Goal: Information Seeking & Learning: Learn about a topic

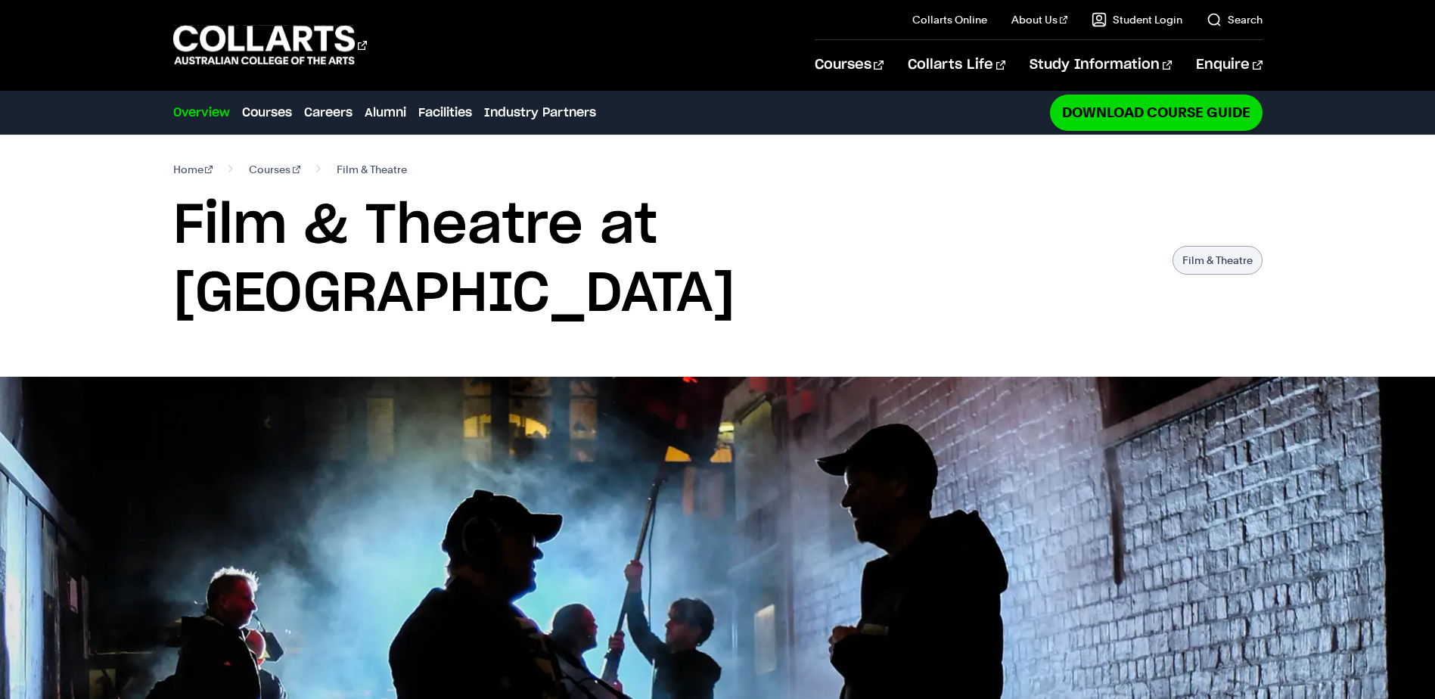
click at [939, 275] on section "Home Courses Film & Theatre Film & Theatre at Collarts Film & Theatre" at bounding box center [717, 256] width 1089 height 242
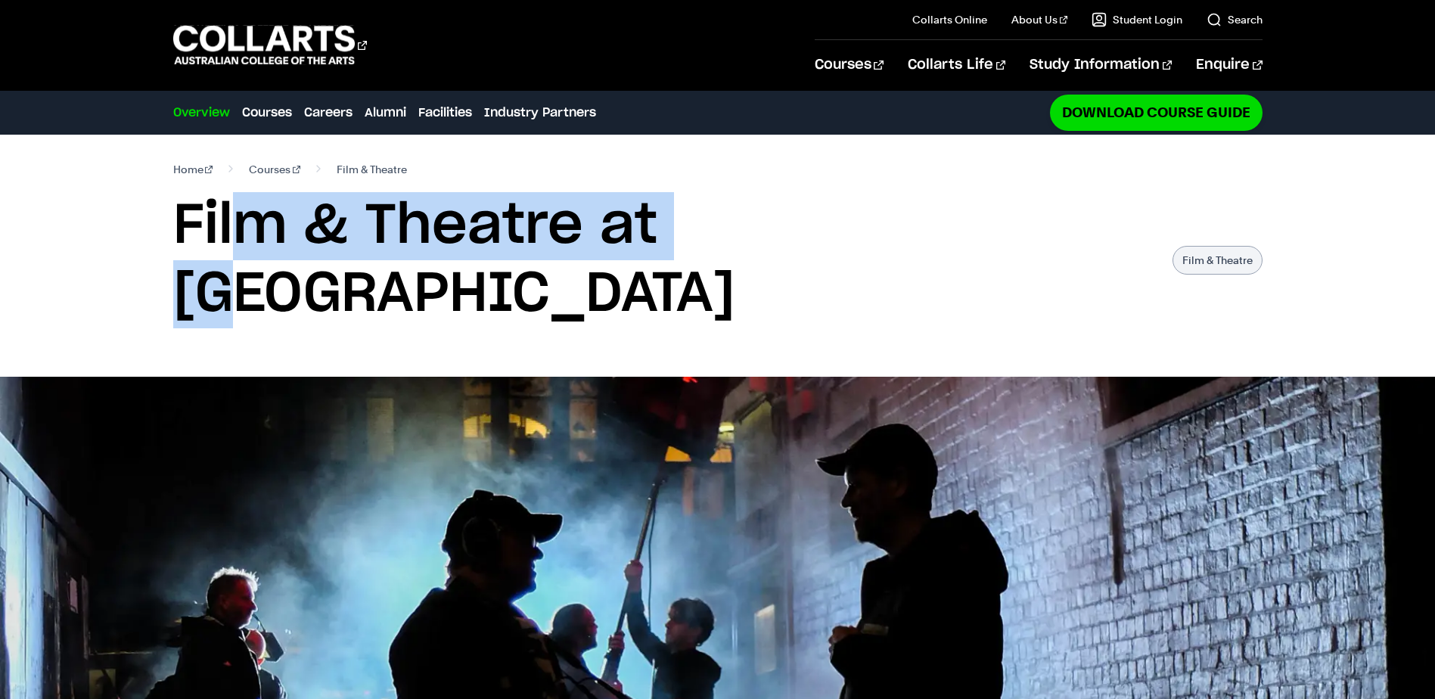
drag, startPoint x: 244, startPoint y: 204, endPoint x: 731, endPoint y: 214, distance: 486.3
click at [731, 214] on h1 "Film & Theatre at Collarts" at bounding box center [665, 260] width 984 height 136
click at [730, 214] on h1 "Film & Theatre at Collarts" at bounding box center [665, 260] width 984 height 136
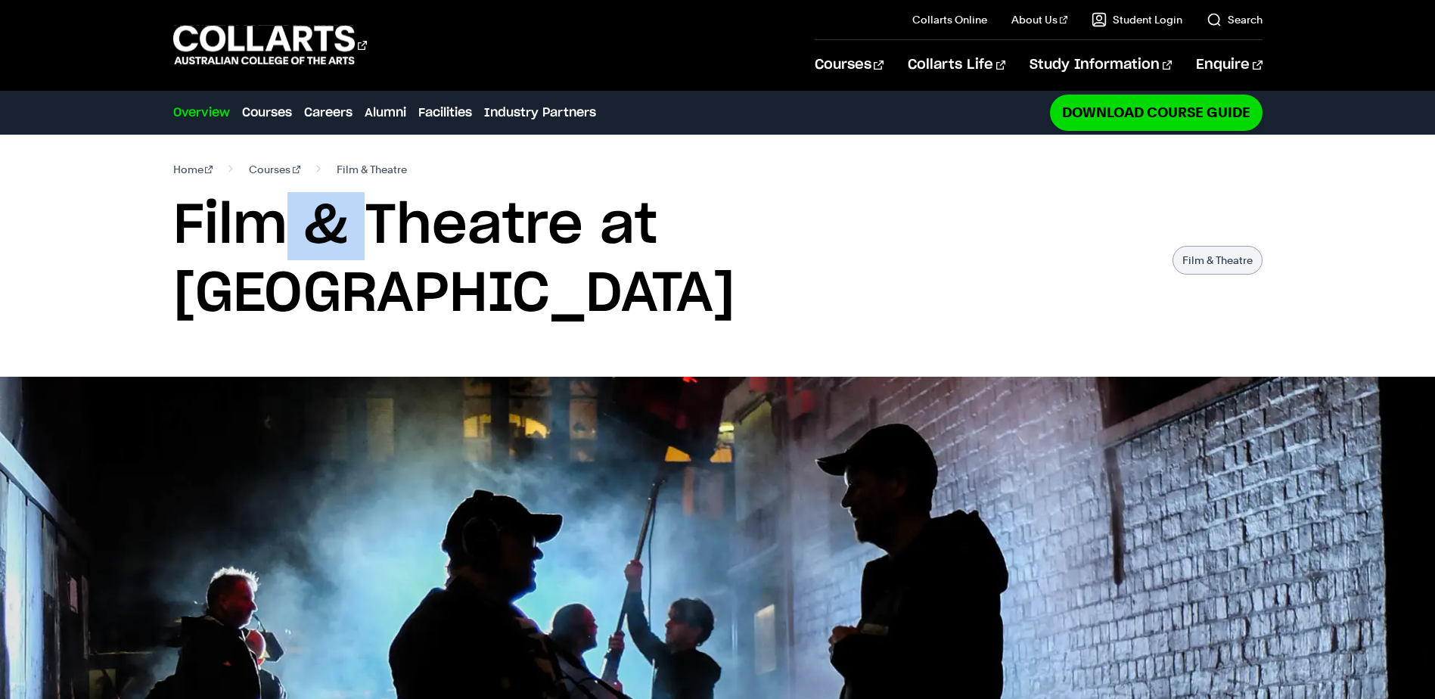
drag, startPoint x: 274, startPoint y: 233, endPoint x: 376, endPoint y: 231, distance: 102.1
click at [376, 231] on h1 "Film & Theatre at Collarts" at bounding box center [665, 260] width 984 height 136
drag, startPoint x: 376, startPoint y: 231, endPoint x: 397, endPoint y: 230, distance: 21.2
click at [376, 231] on h1 "Film & Theatre at Collarts" at bounding box center [665, 260] width 984 height 136
click at [1172, 246] on p "Film & Theatre" at bounding box center [1217, 260] width 90 height 29
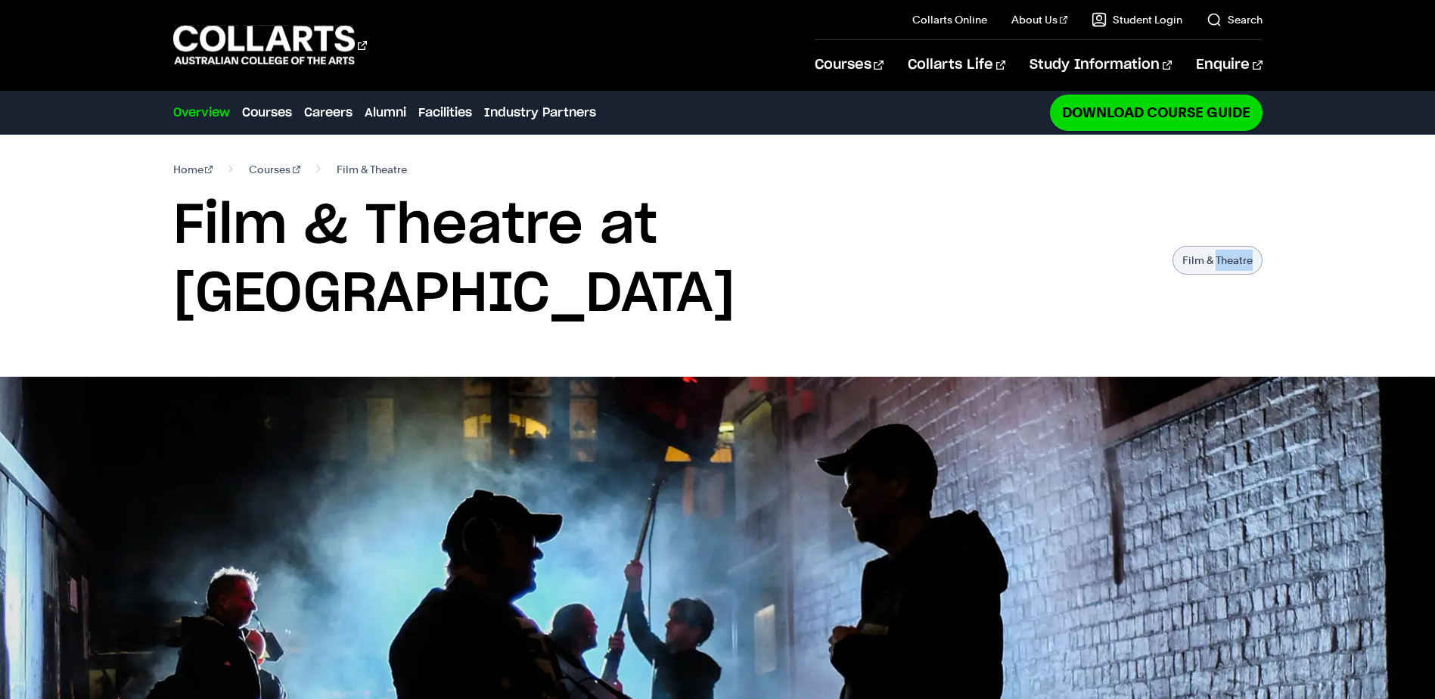
click at [1172, 246] on p "Film & Theatre" at bounding box center [1217, 260] width 90 height 29
drag, startPoint x: 955, startPoint y: 220, endPoint x: 1056, endPoint y: 506, distance: 303.0
click at [1031, 403] on img at bounding box center [717, 668] width 1435 height 582
click at [1172, 246] on p "Film & Theatre" at bounding box center [1217, 260] width 90 height 29
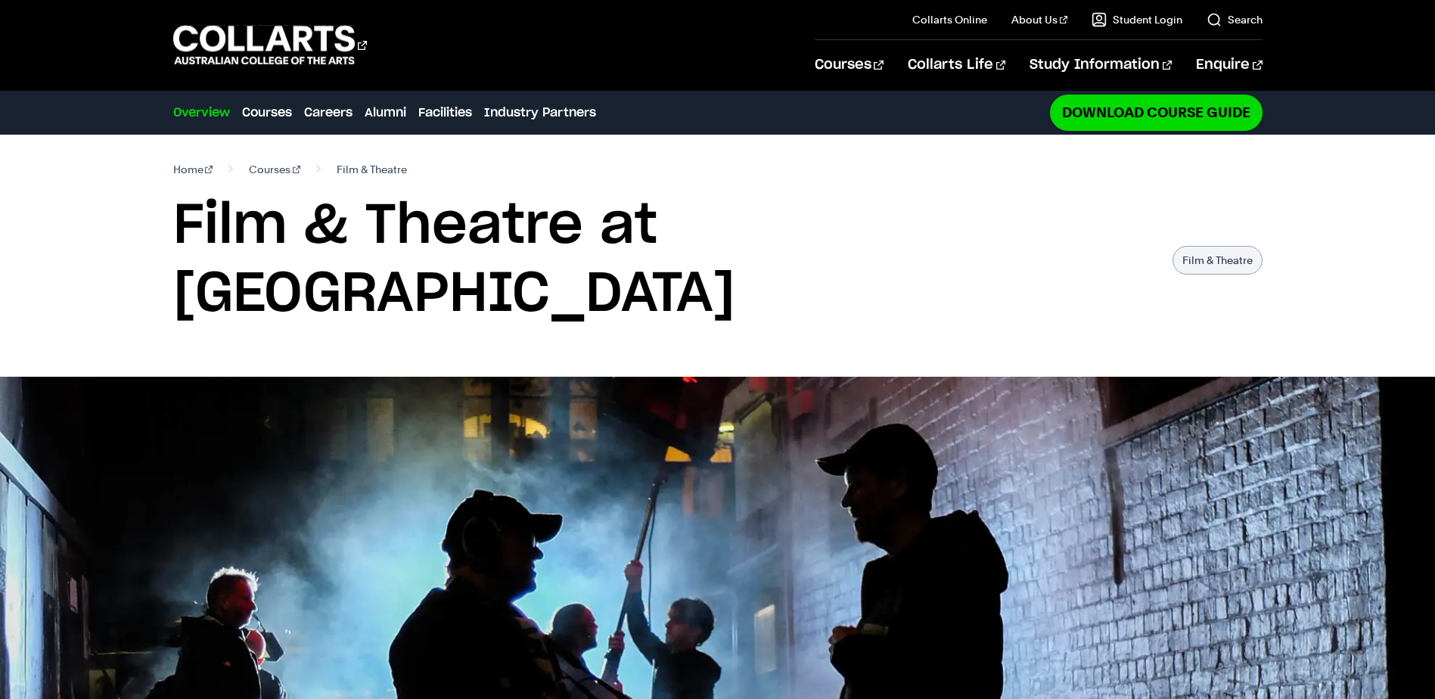
click at [1172, 246] on p "Film & Theatre" at bounding box center [1217, 260] width 90 height 29
drag, startPoint x: 1051, startPoint y: 237, endPoint x: 1062, endPoint y: 233, distance: 11.5
click at [1053, 236] on div "Film & Theatre at Collarts Film & Theatre" at bounding box center [717, 260] width 1089 height 136
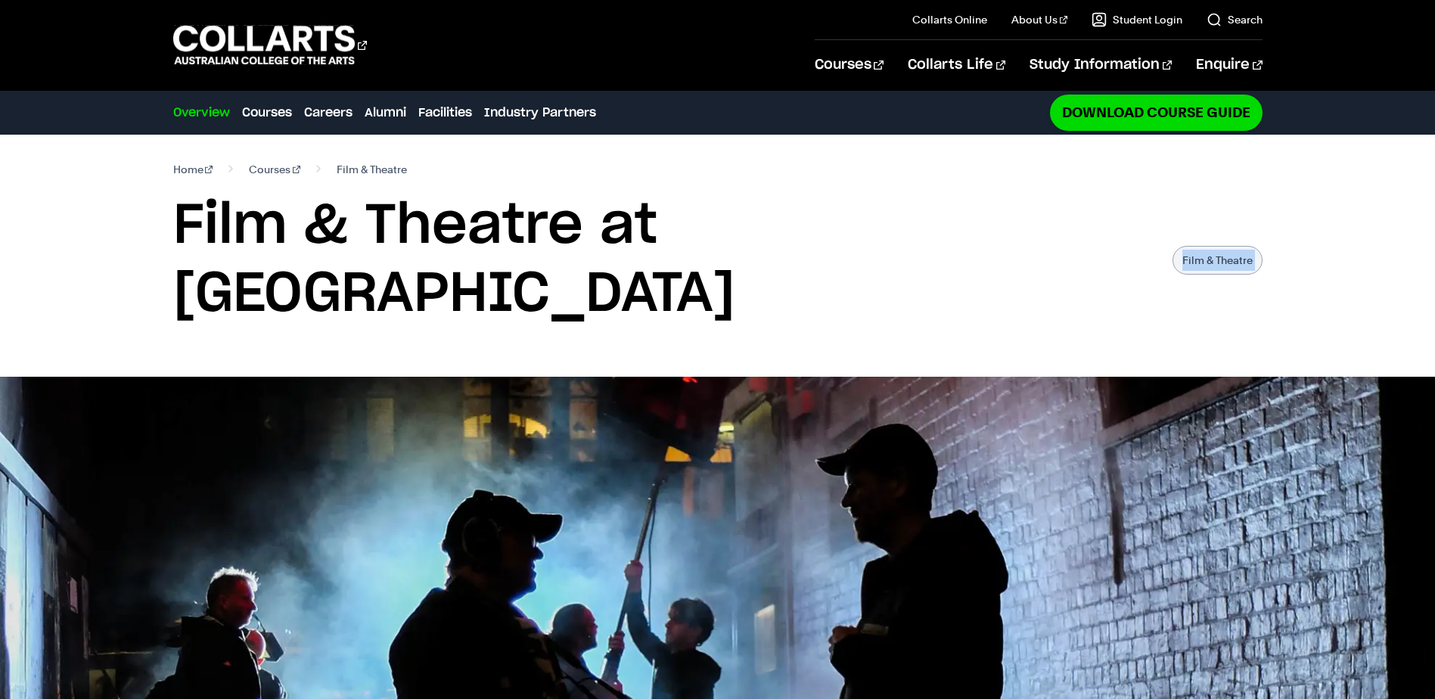
click at [1002, 197] on div "Film & Theatre at Collarts Film & Theatre" at bounding box center [717, 260] width 1089 height 136
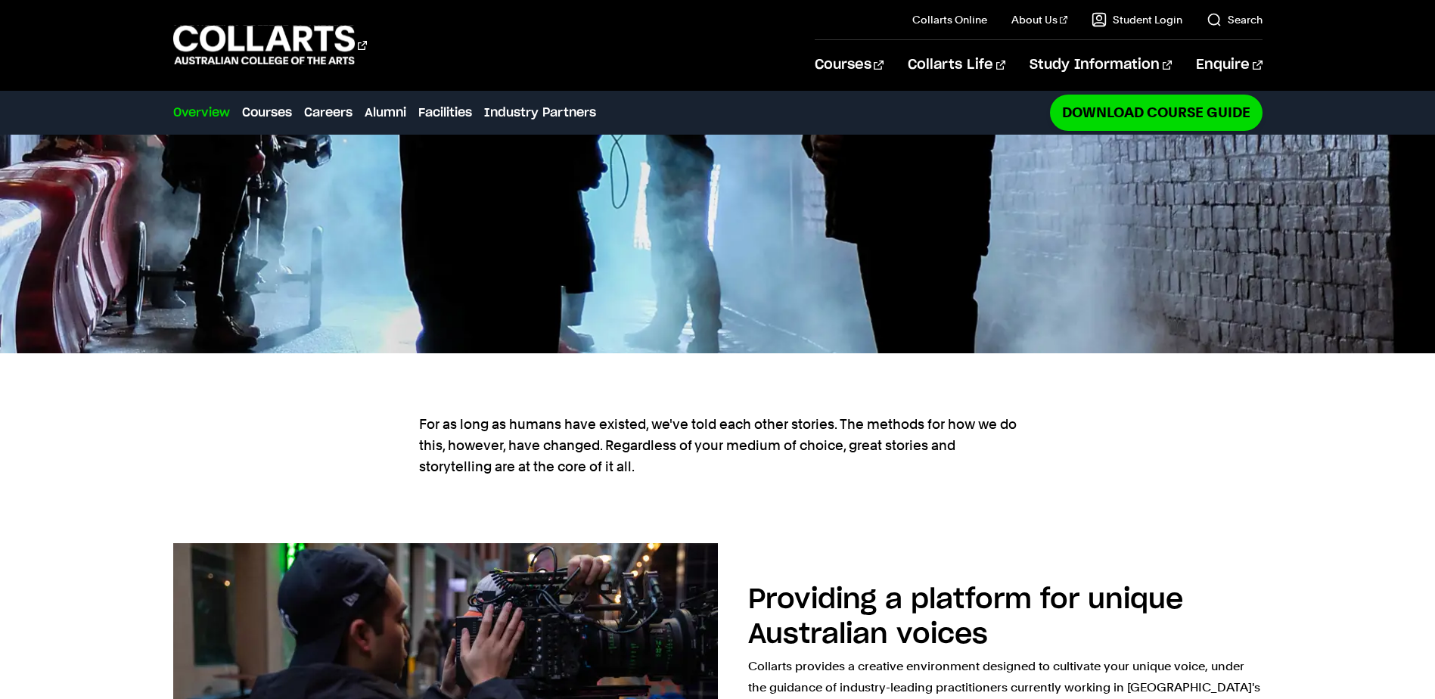
scroll to position [605, 0]
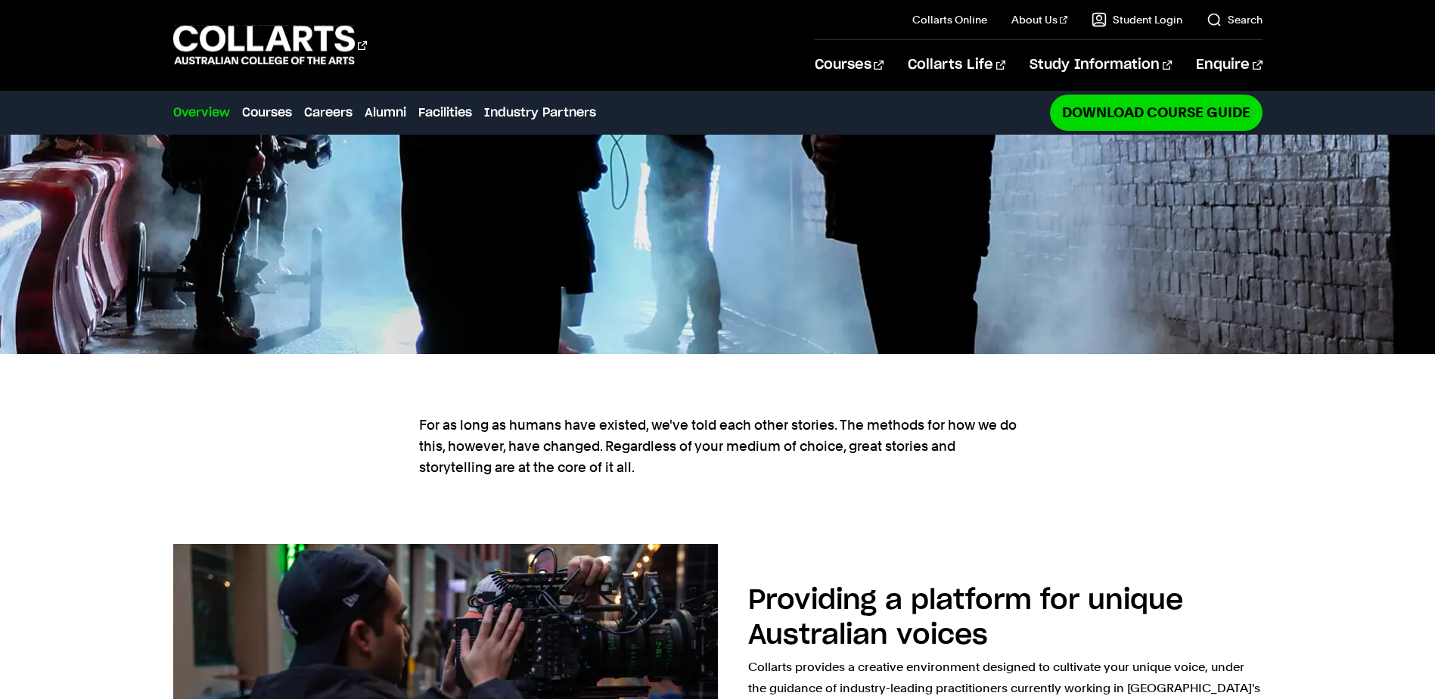
drag, startPoint x: 468, startPoint y: 342, endPoint x: 780, endPoint y: 407, distance: 319.0
click at [780, 407] on section "For as long as humans have existed, we've told each other stories. The methods …" at bounding box center [717, 454] width 597 height 129
click at [780, 414] on p "For as long as humans have existed, we've told each other stories. The methods …" at bounding box center [717, 446] width 597 height 64
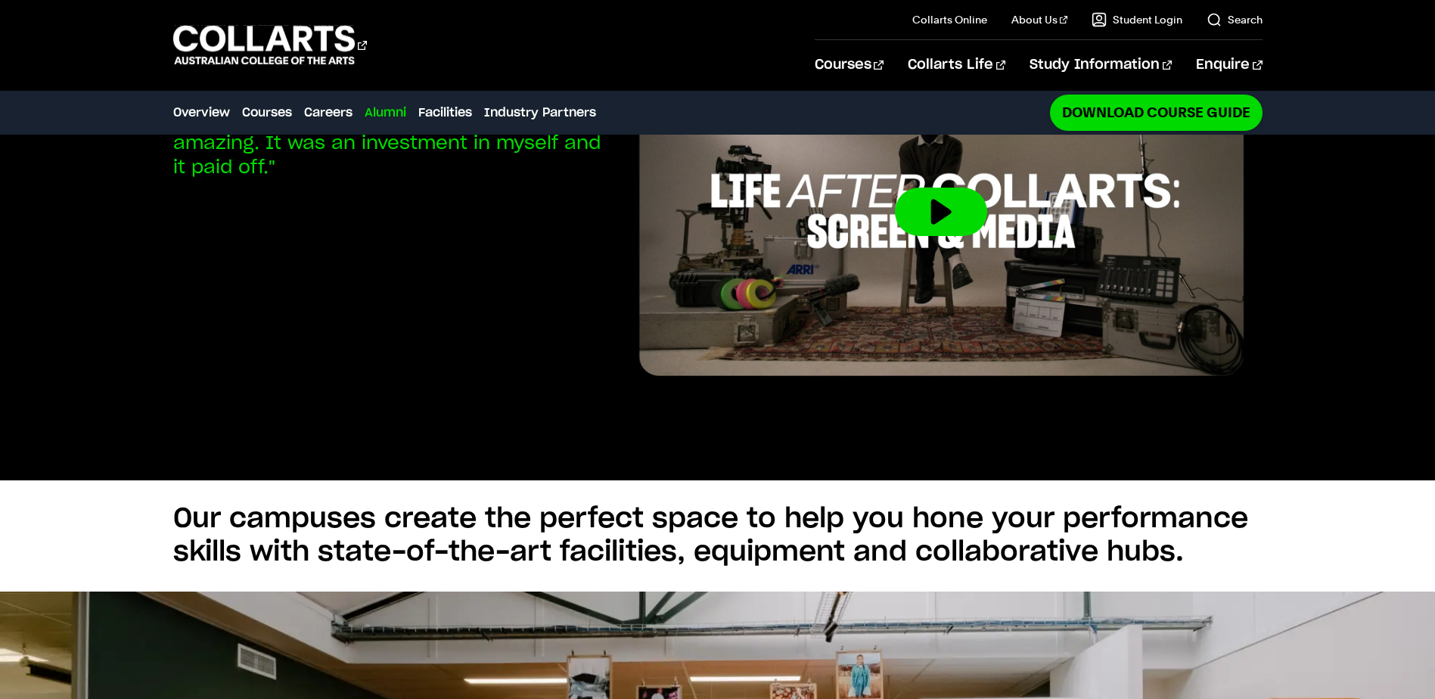
scroll to position [3554, 0]
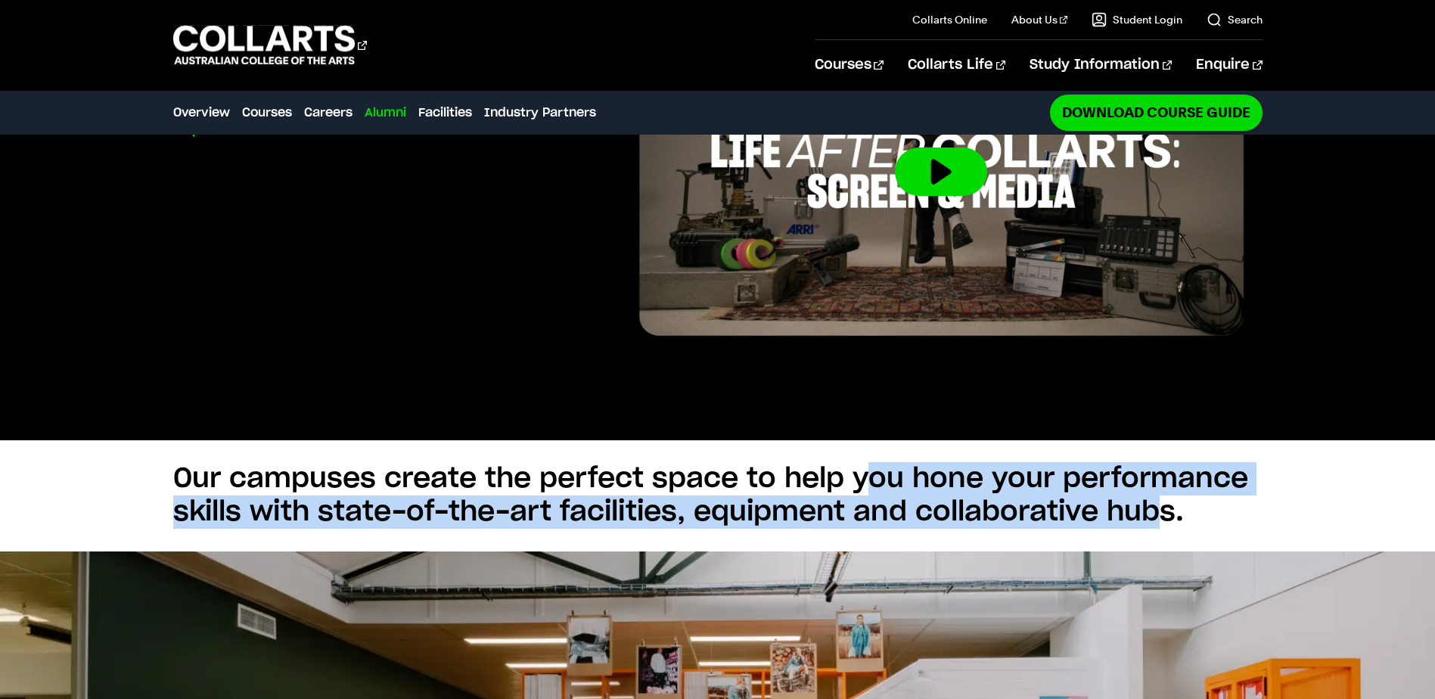
drag, startPoint x: 875, startPoint y: 410, endPoint x: 1171, endPoint y: 442, distance: 297.4
click at [1167, 462] on h2 "Our campuses create the perfect space to help you hone your performance skills …" at bounding box center [717, 495] width 1089 height 67
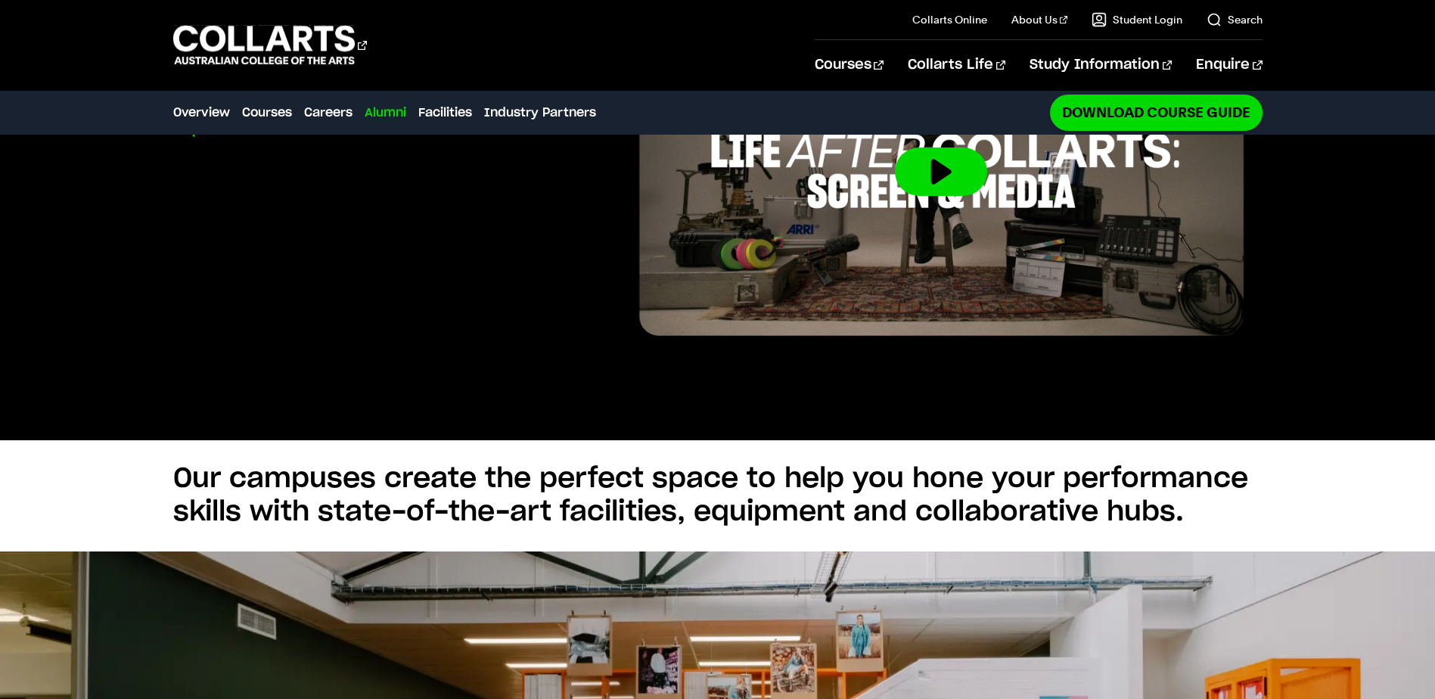
click at [1171, 462] on h2 "Our campuses create the perfect space to help you hone your performance skills …" at bounding box center [717, 495] width 1089 height 67
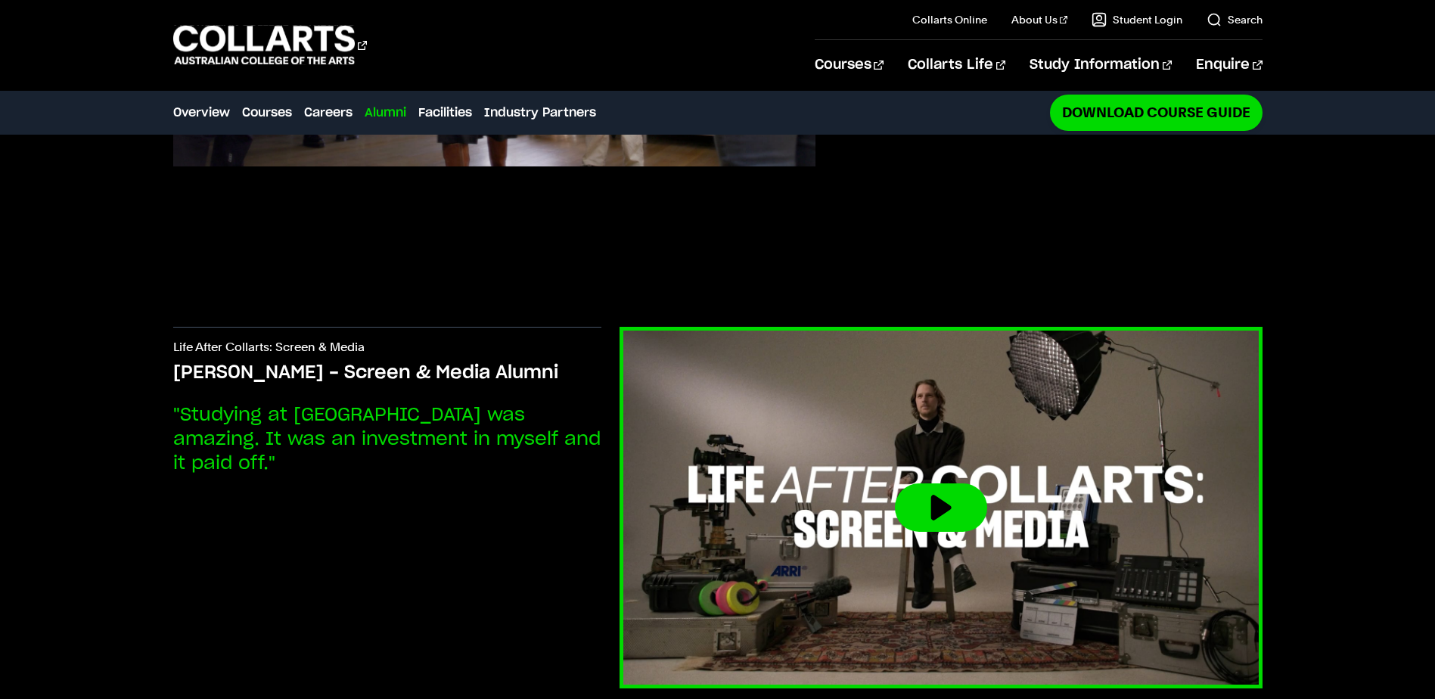
scroll to position [3252, 0]
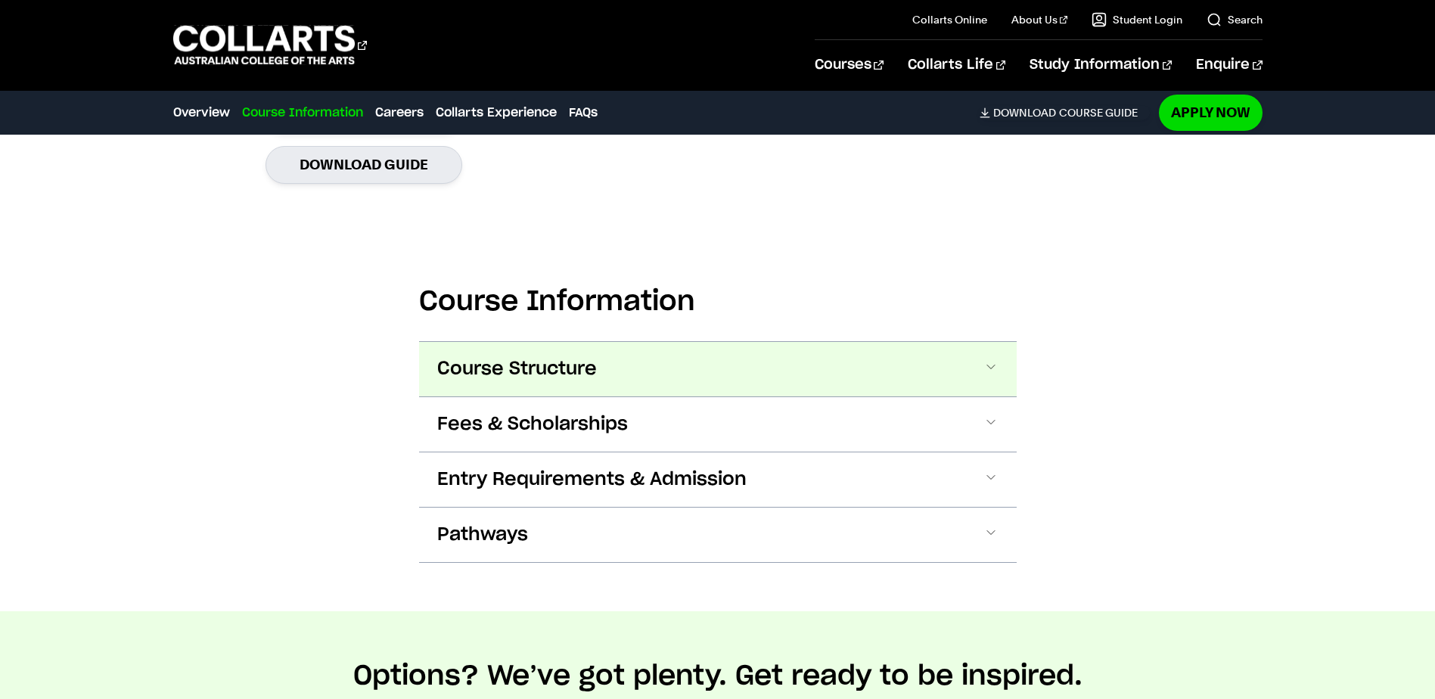
click at [746, 386] on button "Course Structure" at bounding box center [717, 369] width 597 height 54
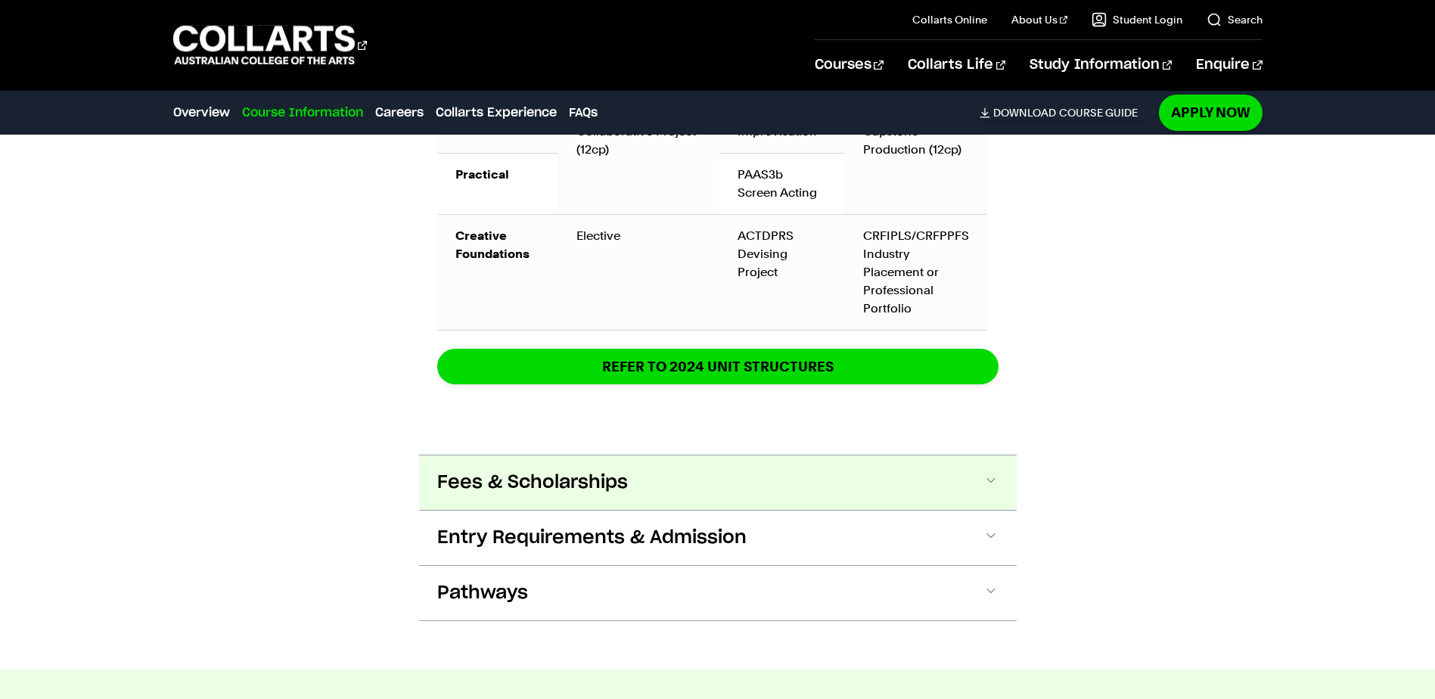
click at [720, 483] on button "Fees & Scholarships" at bounding box center [717, 482] width 597 height 54
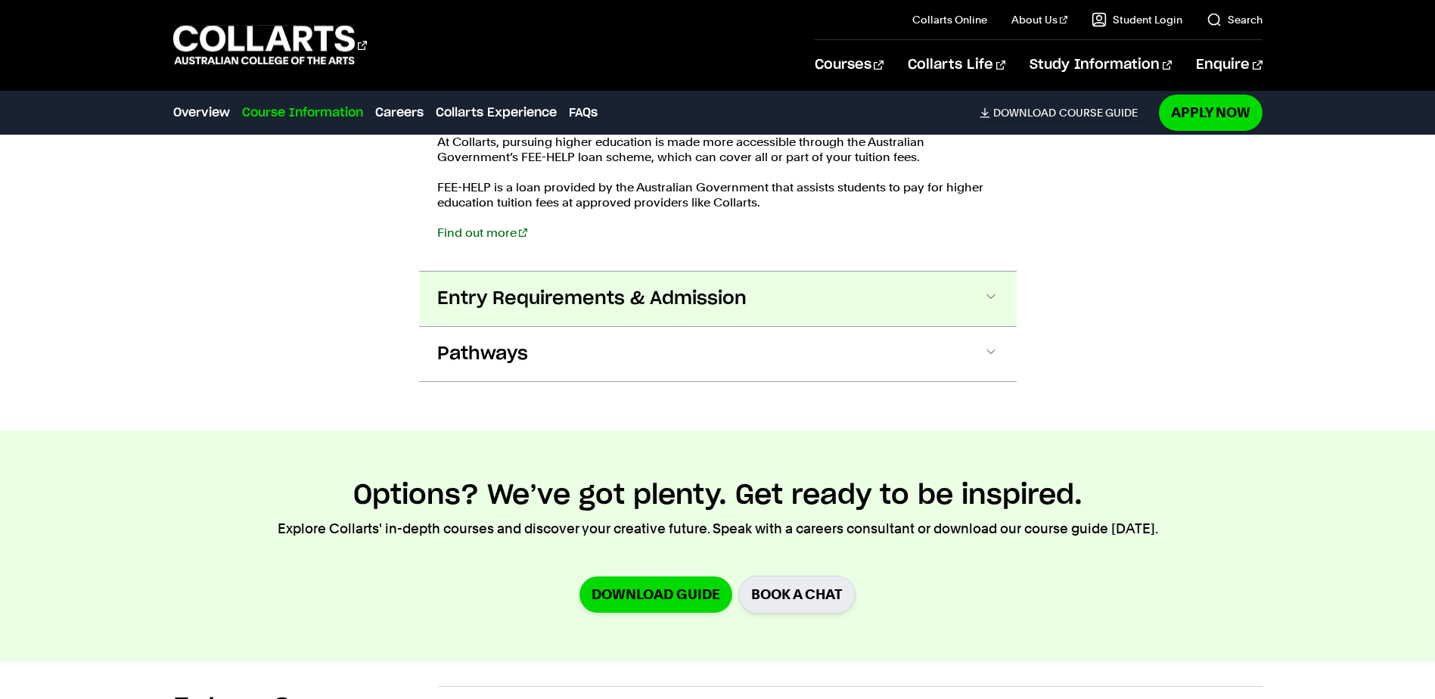
click at [808, 289] on button "Entry Requirements & Admission" at bounding box center [717, 298] width 597 height 54
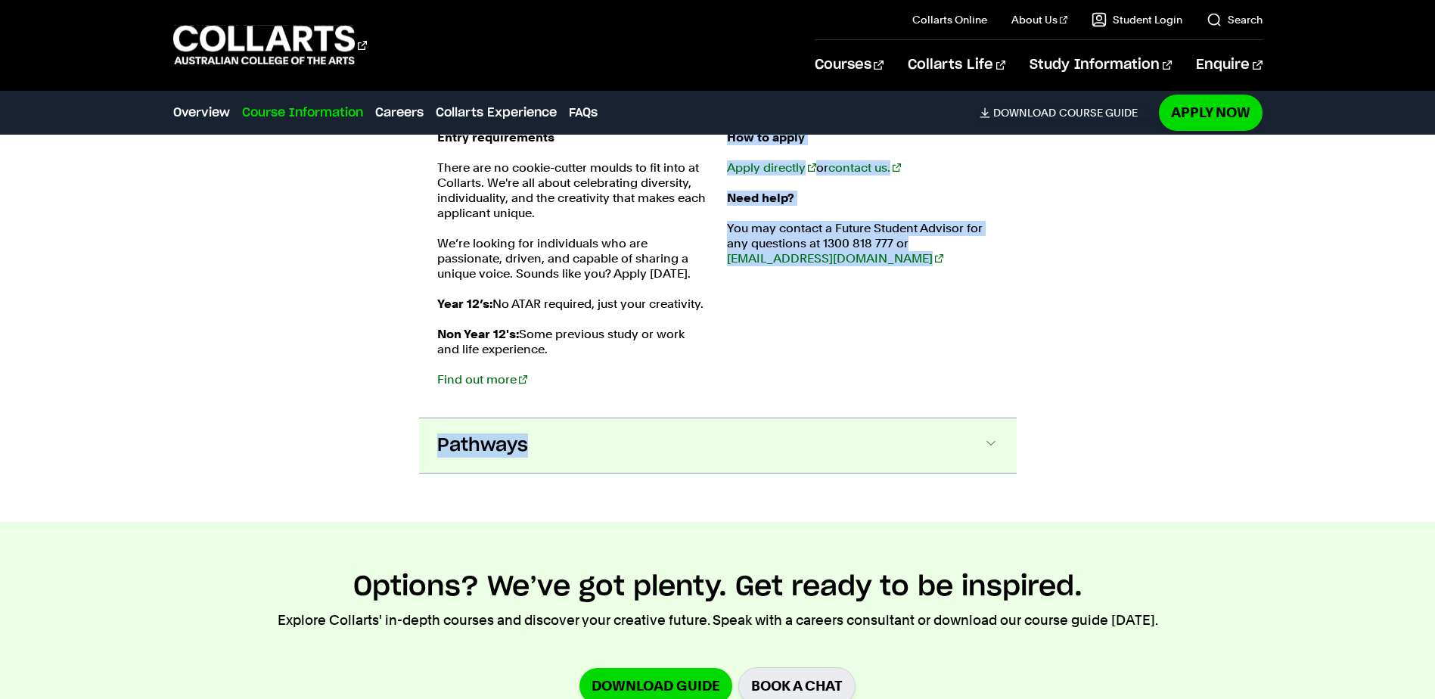
drag, startPoint x: 713, startPoint y: 418, endPoint x: 693, endPoint y: 452, distance: 39.7
click at [693, 452] on button "Pathways" at bounding box center [717, 445] width 597 height 54
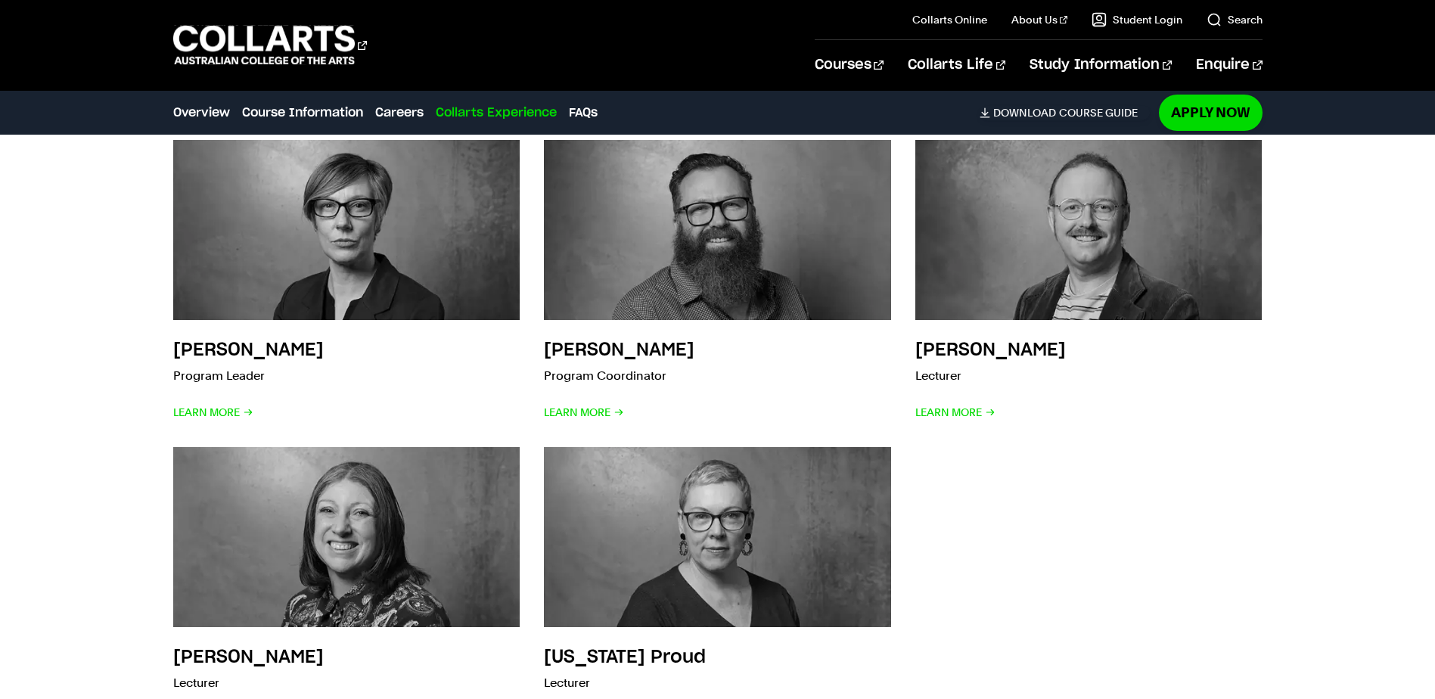
scroll to position [6125, 0]
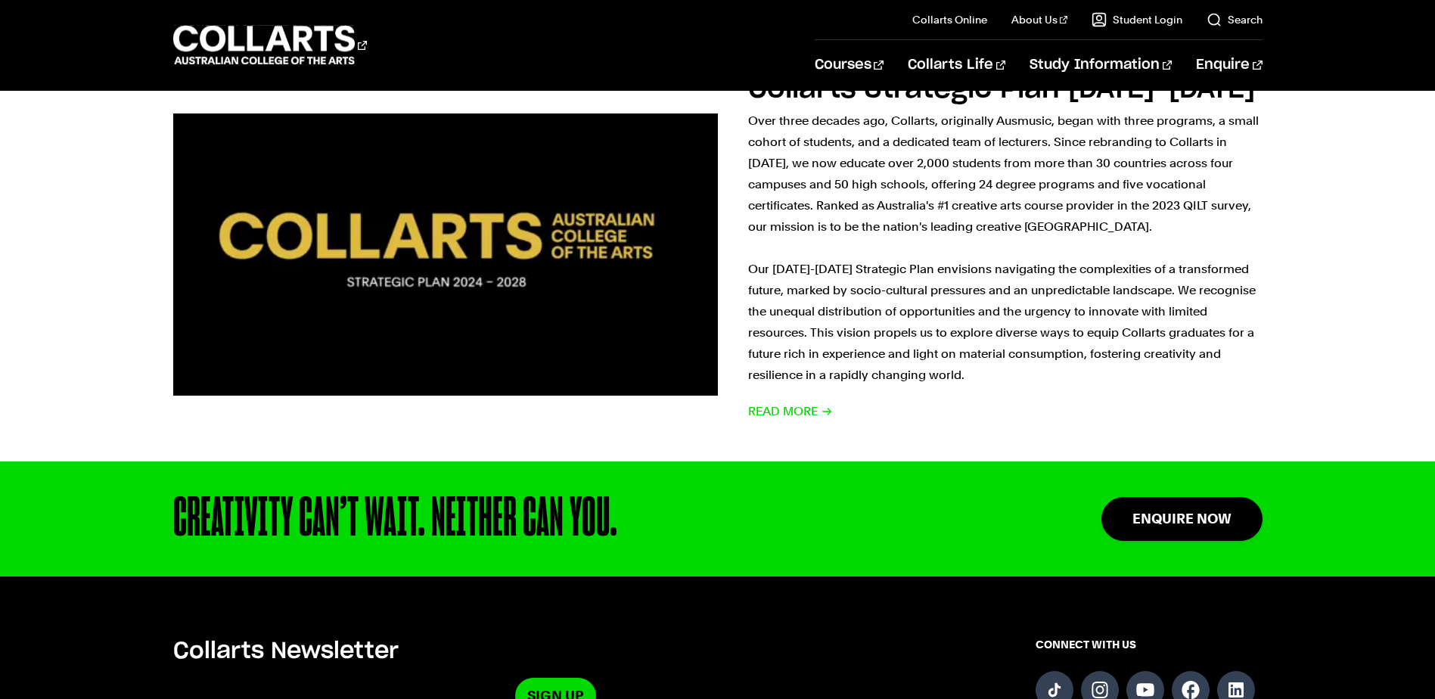
scroll to position [227, 0]
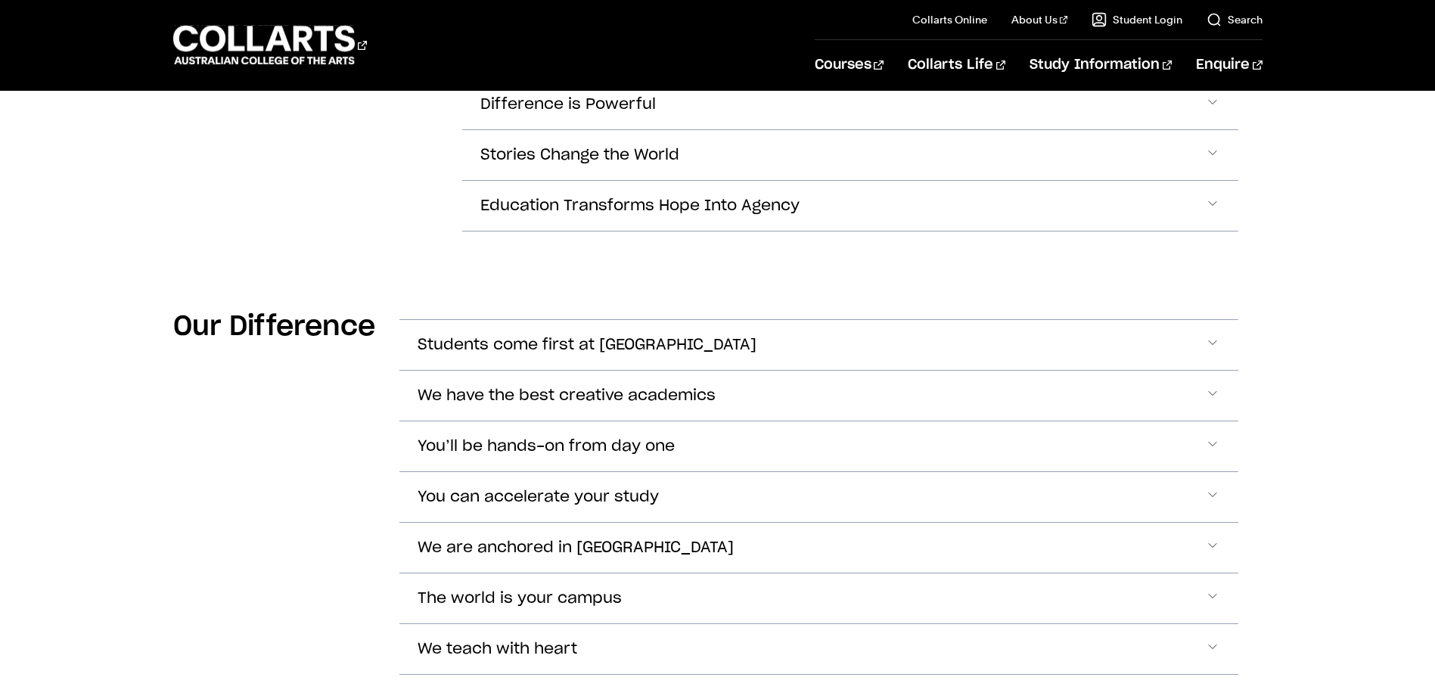
scroll to position [599, 0]
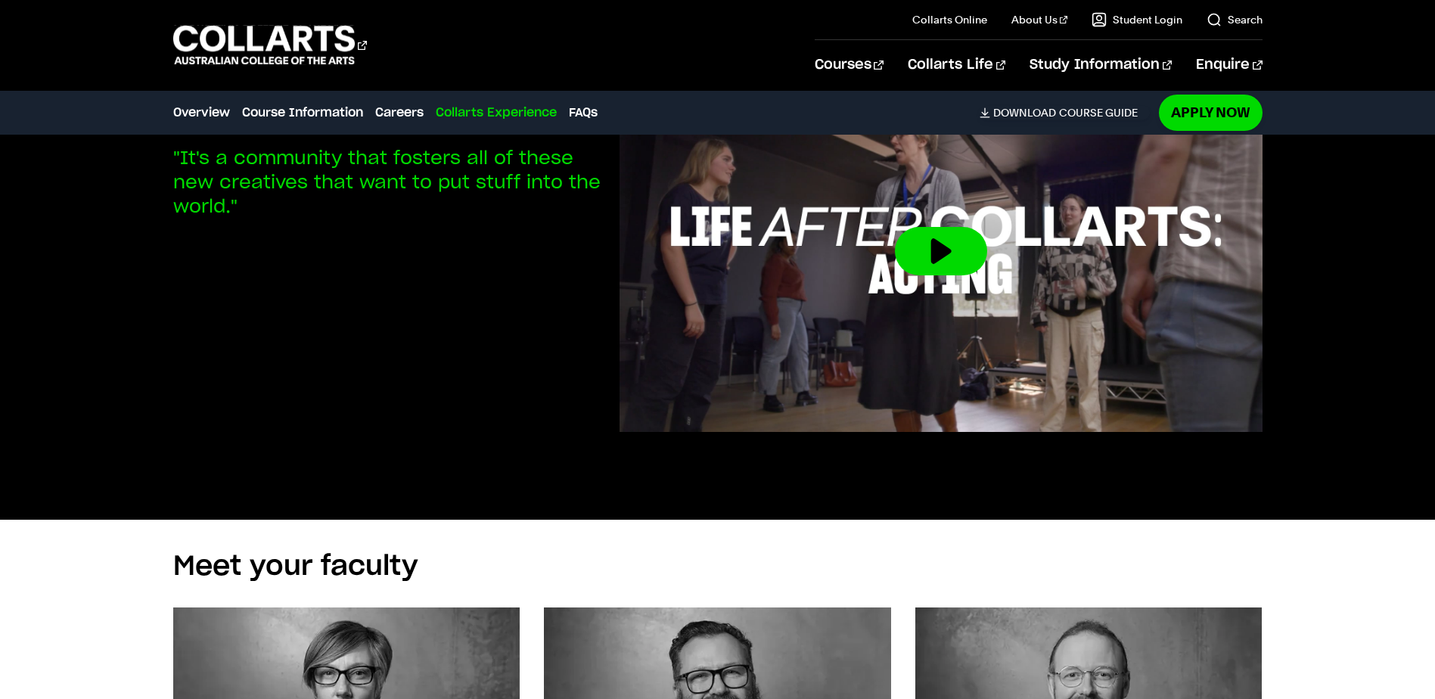
scroll to position [5596, 0]
